Goal: Task Accomplishment & Management: Use online tool/utility

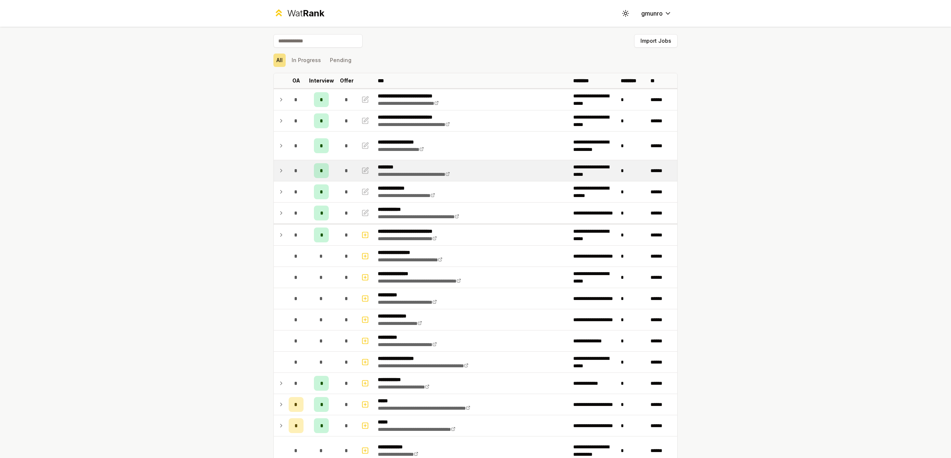
click at [287, 175] on td "*" at bounding box center [296, 170] width 21 height 21
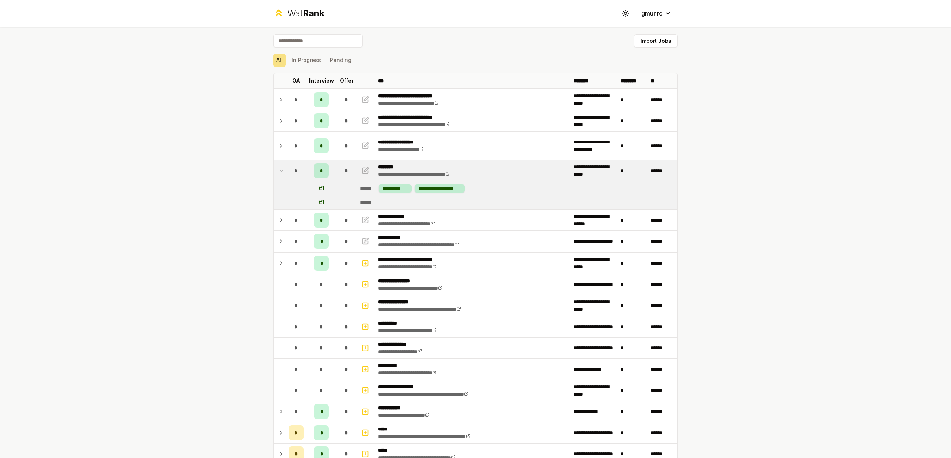
click at [283, 171] on icon at bounding box center [281, 170] width 6 height 9
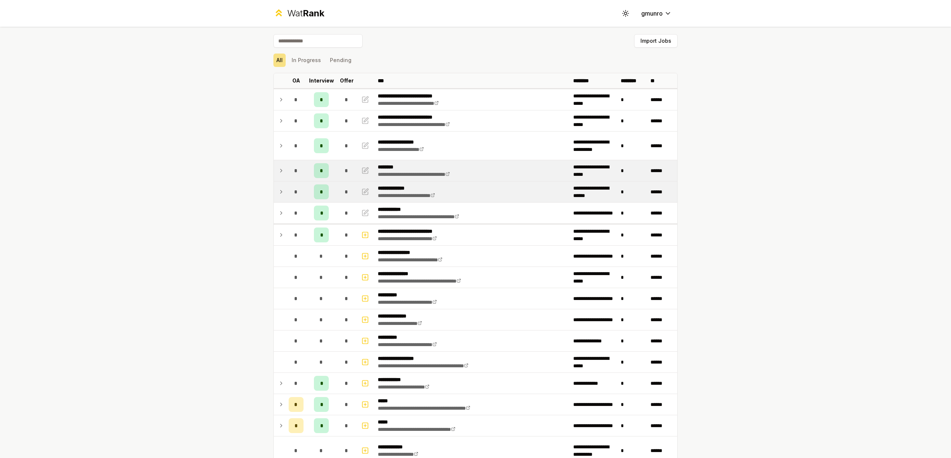
click at [282, 189] on icon at bounding box center [281, 191] width 6 height 9
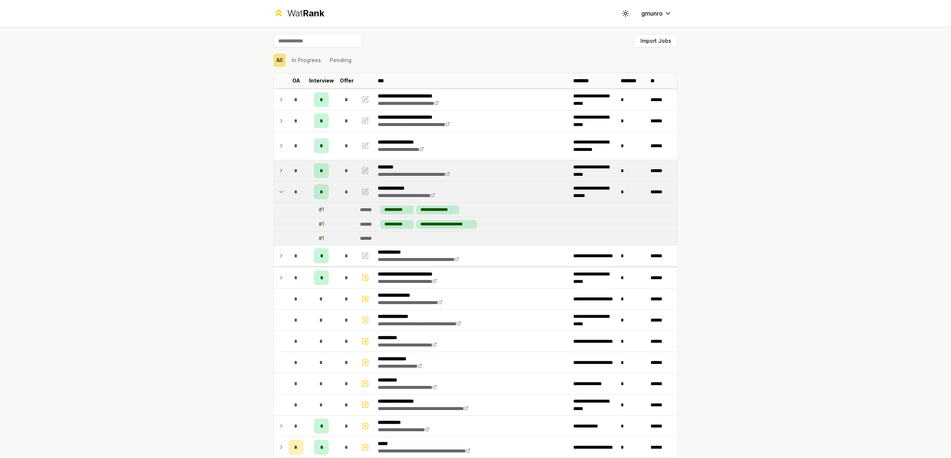
click at [282, 189] on icon at bounding box center [281, 191] width 6 height 9
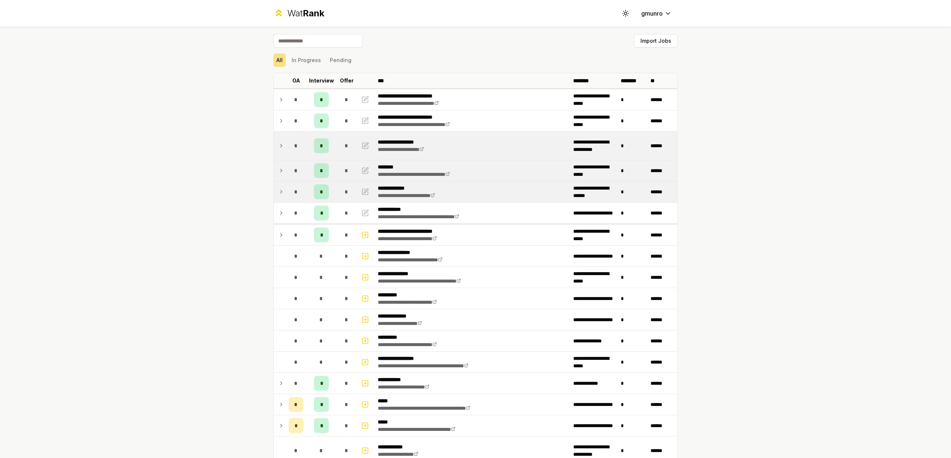
click at [278, 151] on td at bounding box center [280, 145] width 12 height 28
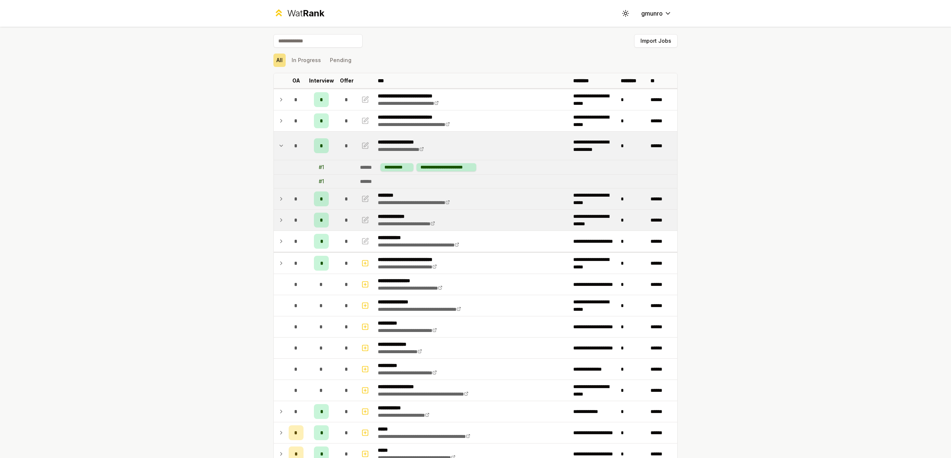
click at [278, 149] on icon at bounding box center [281, 145] width 6 height 9
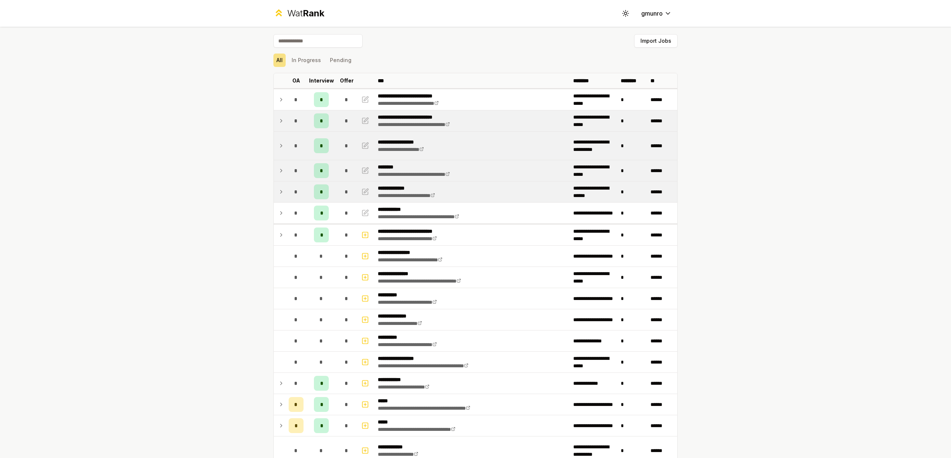
click at [278, 121] on icon at bounding box center [281, 120] width 6 height 9
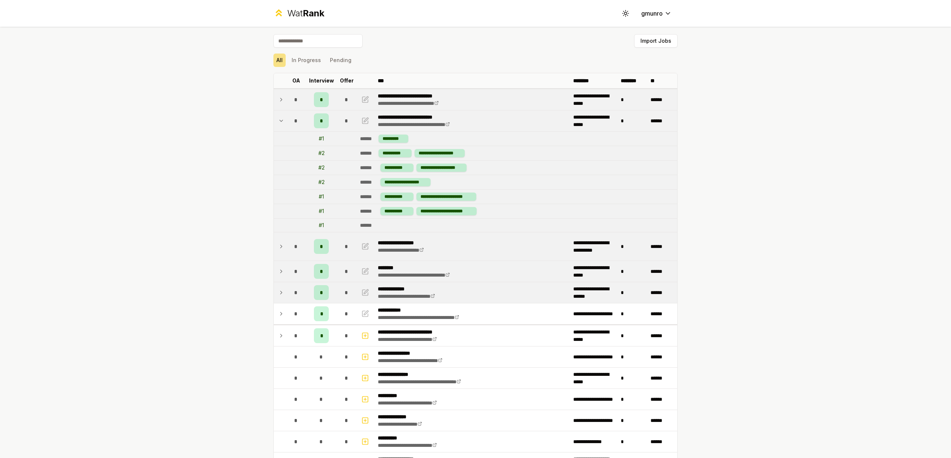
click at [281, 101] on icon at bounding box center [280, 99] width 1 height 3
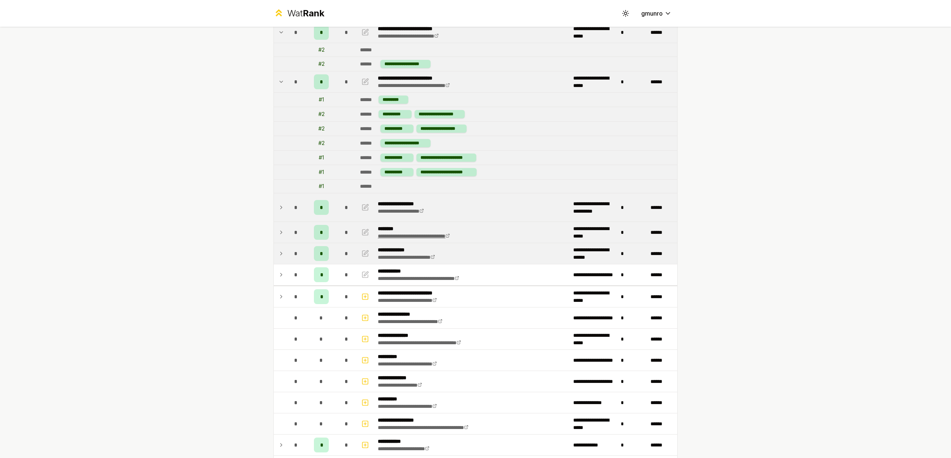
scroll to position [72, 0]
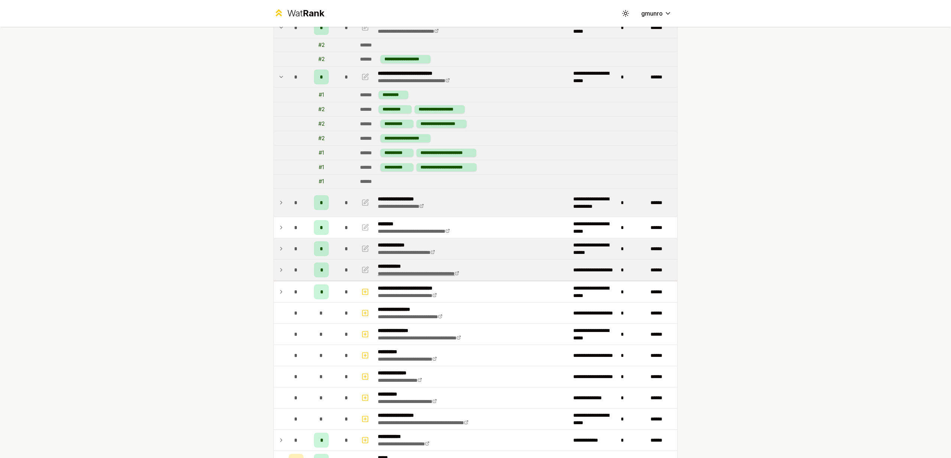
click at [459, 271] on link "**********" at bounding box center [418, 273] width 81 height 5
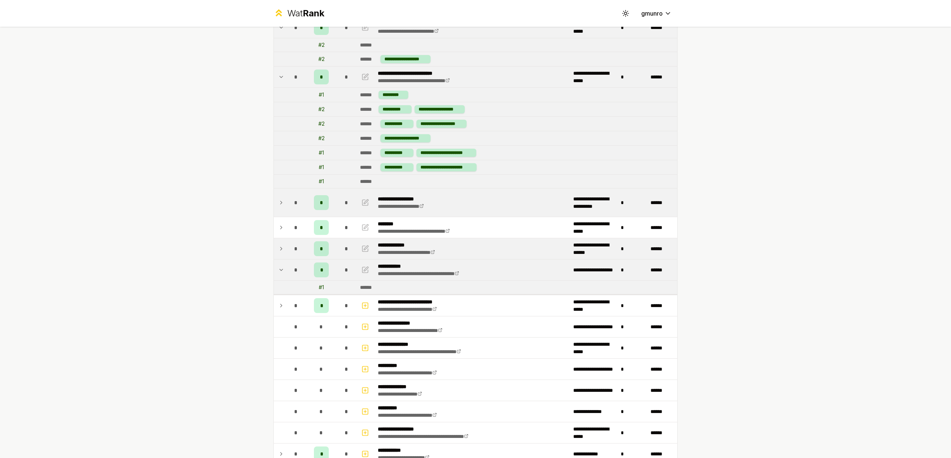
click at [740, 310] on div "**********" at bounding box center [475, 229] width 951 height 458
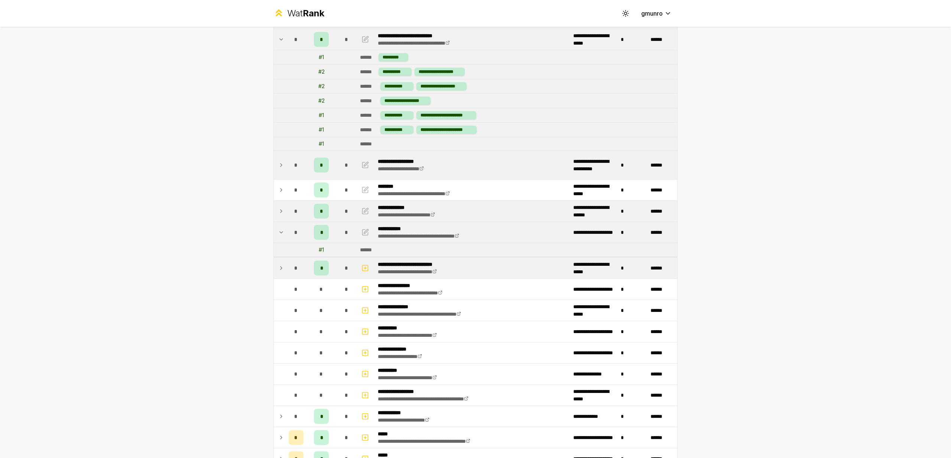
scroll to position [127, 0]
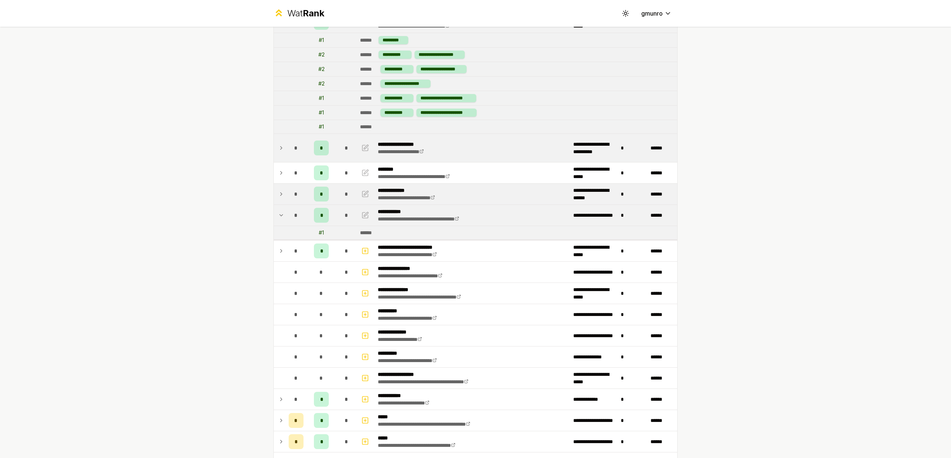
click at [279, 216] on icon at bounding box center [281, 215] width 6 height 9
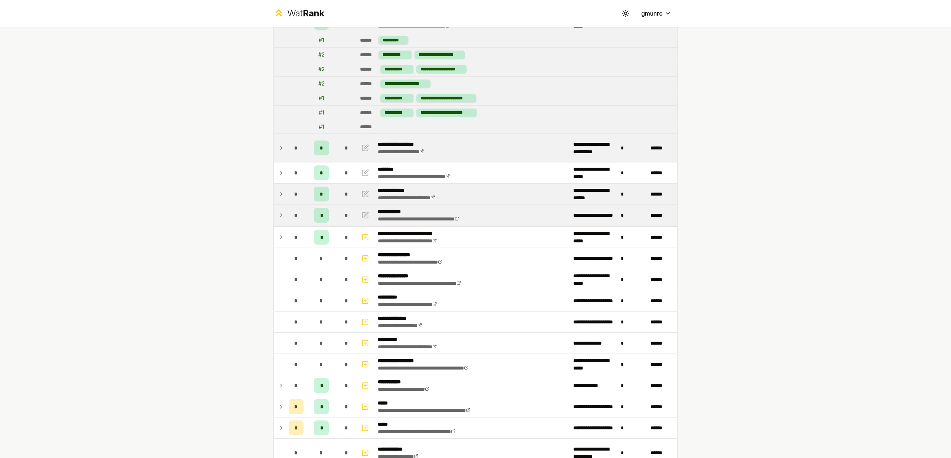
click at [279, 216] on icon at bounding box center [281, 215] width 6 height 9
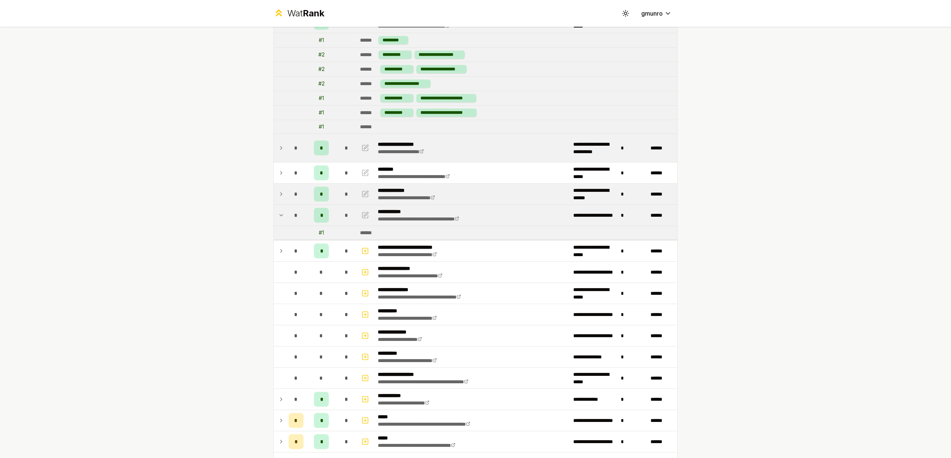
click at [282, 215] on icon at bounding box center [281, 215] width 6 height 9
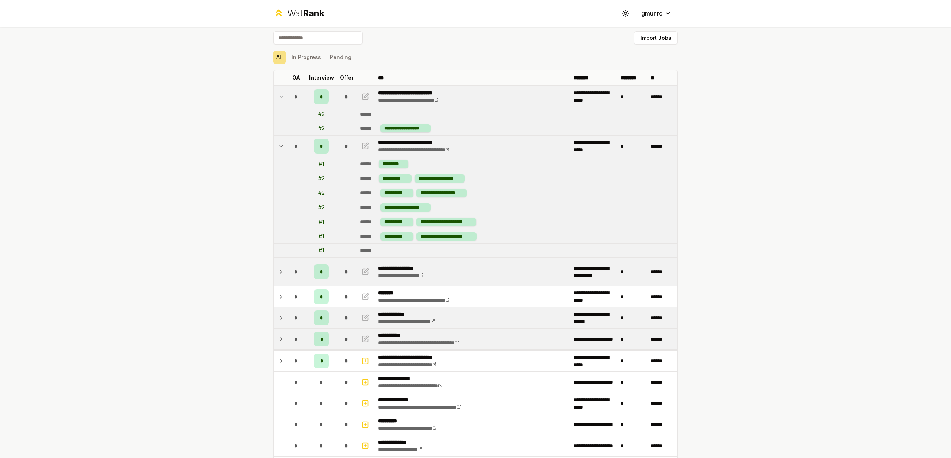
scroll to position [3, 0]
click at [280, 151] on td at bounding box center [280, 145] width 12 height 21
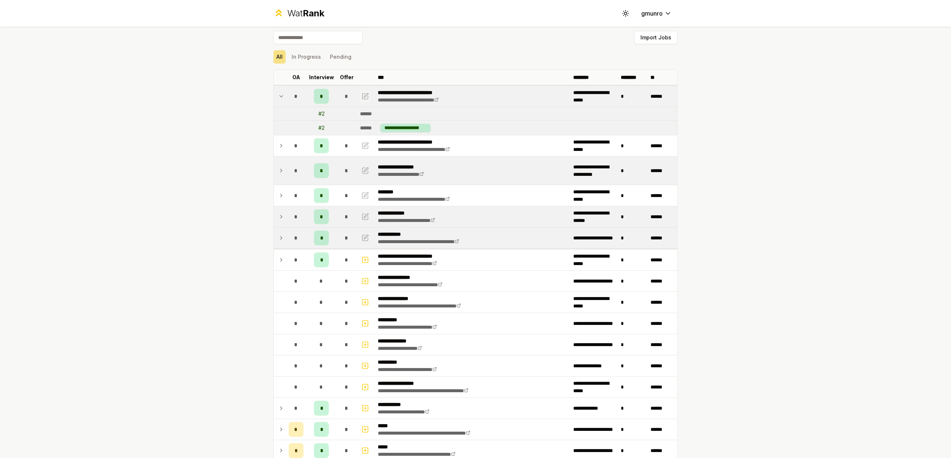
click at [365, 99] on icon "button" at bounding box center [365, 96] width 6 height 6
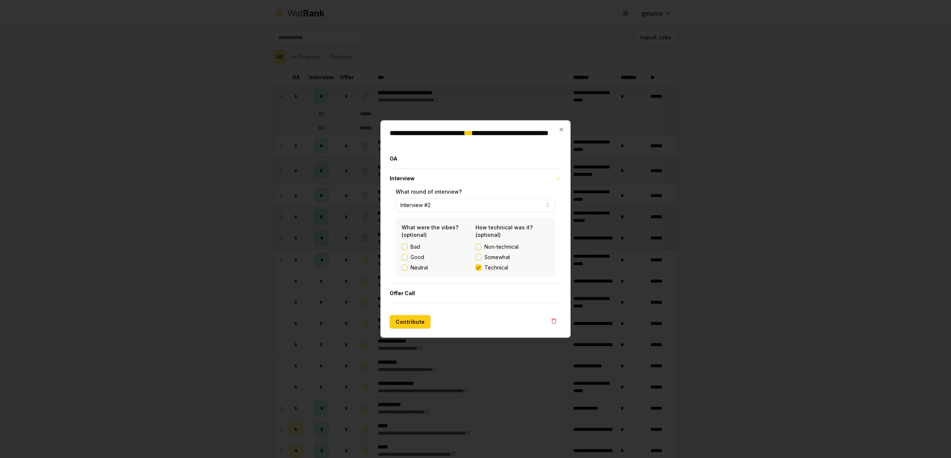
click at [770, 168] on div at bounding box center [475, 229] width 951 height 458
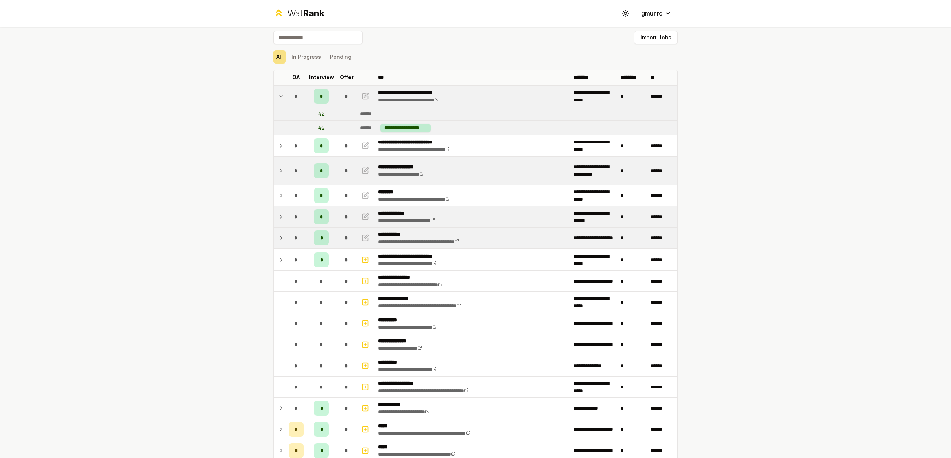
scroll to position [0, 0]
